Goal: Information Seeking & Learning: Learn about a topic

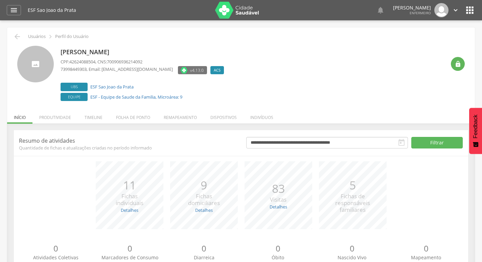
click at [6, 7] on header " Dashboard Supervisão Produtividade Mapa da Cidade App desatualizado Última si…" at bounding box center [241, 10] width 482 height 20
click at [9, 9] on div "" at bounding box center [14, 10] width 14 height 10
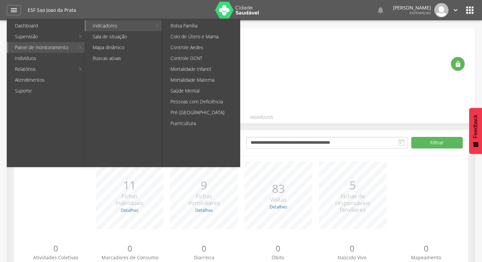
click at [96, 28] on link "Indicadores" at bounding box center [119, 25] width 66 height 11
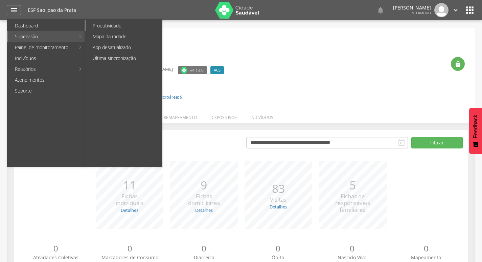
click at [107, 26] on link "Produtividade" at bounding box center [124, 25] width 76 height 11
type input "**********"
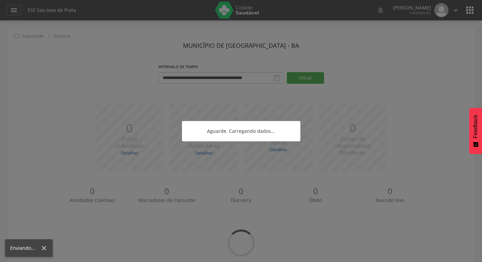
click at [13, 7] on div at bounding box center [241, 131] width 482 height 262
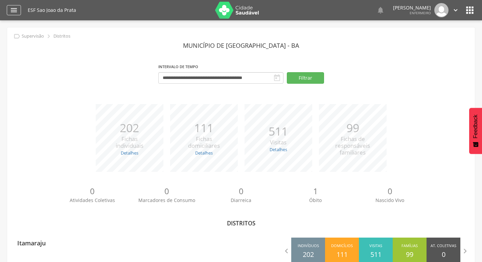
click at [12, 10] on icon "" at bounding box center [14, 10] width 8 height 8
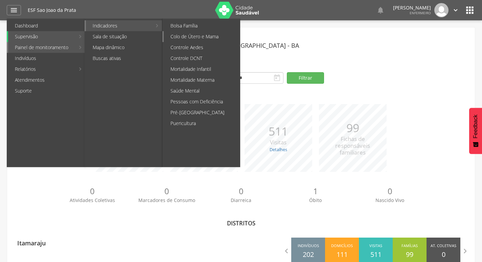
click at [203, 38] on link "Colo de Útero e Mama" at bounding box center [202, 36] width 76 height 11
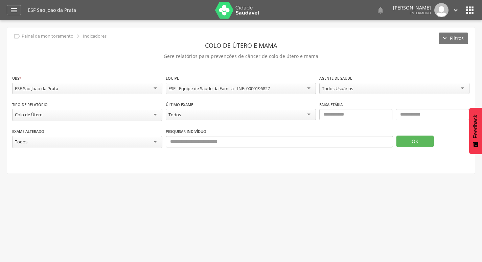
click at [47, 115] on div "Colo de Útero" at bounding box center [87, 115] width 150 height 12
click at [40, 115] on div "Mamografia" at bounding box center [87, 115] width 150 height 12
drag, startPoint x: 40, startPoint y: 115, endPoint x: 16, endPoint y: 113, distance: 24.8
click at [16, 113] on div "Mamografia" at bounding box center [87, 115] width 150 height 12
drag, startPoint x: 15, startPoint y: 114, endPoint x: 48, endPoint y: 115, distance: 33.5
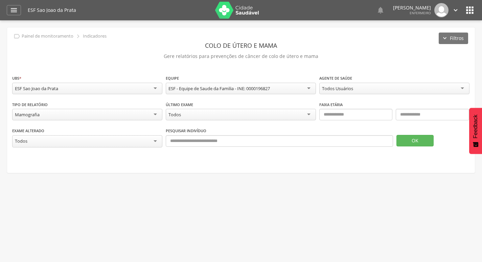
click at [48, 115] on div "Mamografia" at bounding box center [87, 115] width 150 height 12
drag, startPoint x: 16, startPoint y: 115, endPoint x: 22, endPoint y: 114, distance: 6.2
click at [22, 114] on div "Mamografia" at bounding box center [27, 114] width 25 height 6
drag, startPoint x: 43, startPoint y: 132, endPoint x: 27, endPoint y: 112, distance: 25.0
click at [27, 112] on div "Mamografia" at bounding box center [27, 114] width 25 height 6
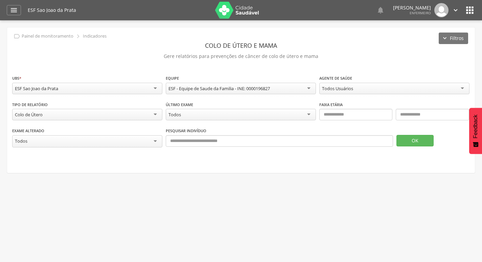
drag, startPoint x: 14, startPoint y: 122, endPoint x: 52, endPoint y: 127, distance: 38.1
click at [58, 119] on div "Colo de Útero" at bounding box center [87, 115] width 150 height 12
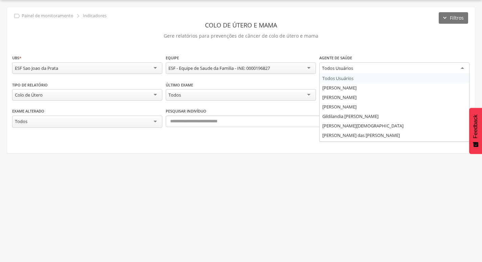
click at [391, 65] on div "Todos Usuários" at bounding box center [394, 68] width 150 height 12
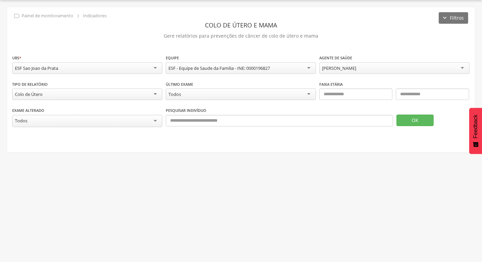
drag, startPoint x: 324, startPoint y: 88, endPoint x: 340, endPoint y: 117, distance: 32.4
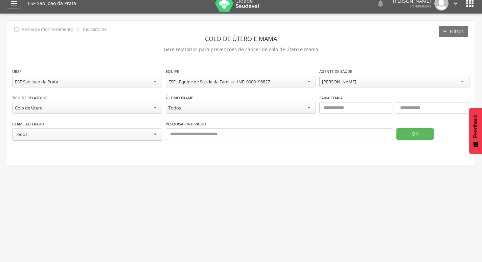
scroll to position [0, 0]
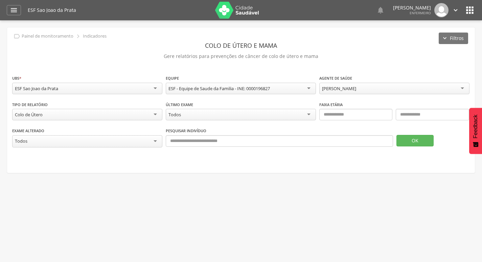
click at [464, 10] on div "ESF Sao Joao da Prata   Lorem ipsum dolor sit amet, sed do eiusmod tempor inc…" at bounding box center [252, 10] width 448 height 20
click at [470, 6] on icon "" at bounding box center [470, 10] width 11 height 11
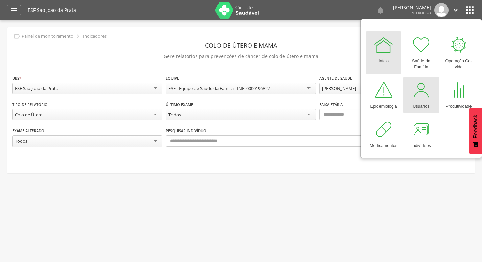
click at [419, 105] on div "Usuários" at bounding box center [421, 104] width 17 height 9
